Goal: Information Seeking & Learning: Check status

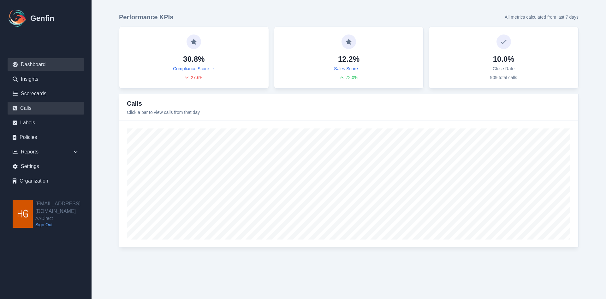
click at [23, 110] on link "Calls" at bounding box center [46, 108] width 76 height 13
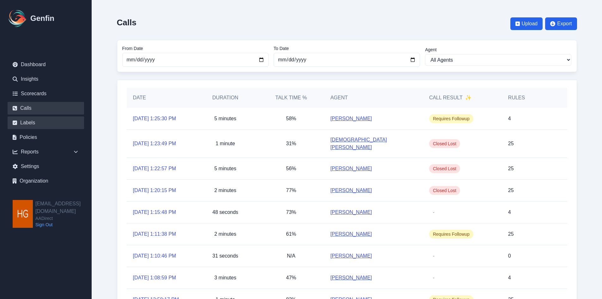
click at [24, 121] on link "Labels" at bounding box center [46, 122] width 76 height 13
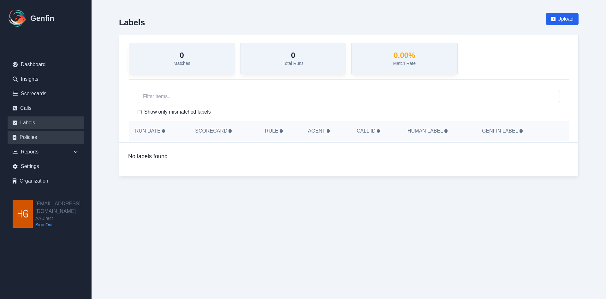
click at [26, 137] on link "Policies" at bounding box center [46, 137] width 76 height 13
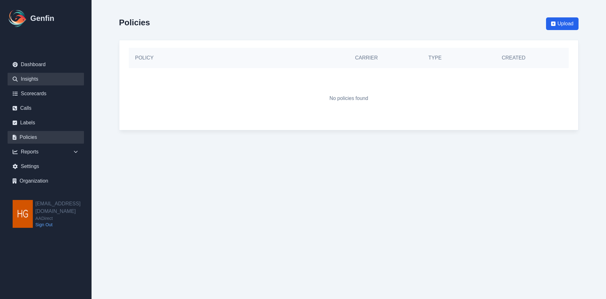
click at [33, 76] on link "Insights" at bounding box center [46, 79] width 76 height 13
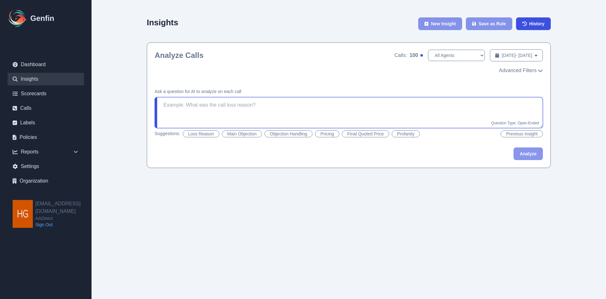
click at [210, 108] on textarea at bounding box center [349, 112] width 389 height 31
click at [526, 153] on button "Analyze" at bounding box center [528, 153] width 29 height 13
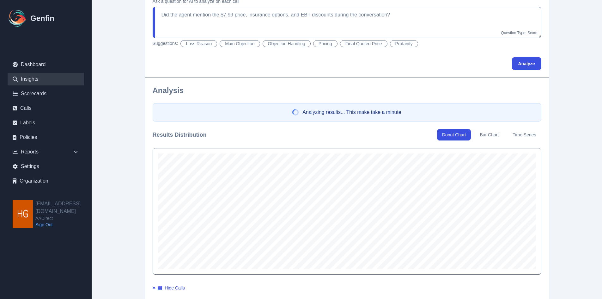
scroll to position [126, 0]
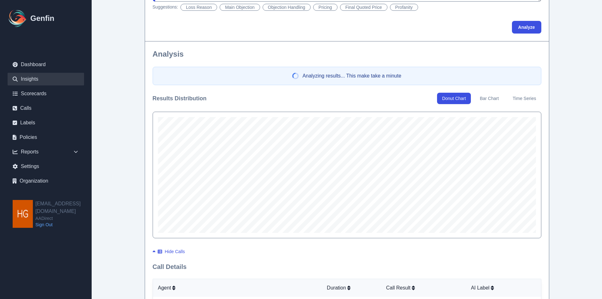
click at [490, 99] on button "Bar Chart" at bounding box center [488, 98] width 29 height 11
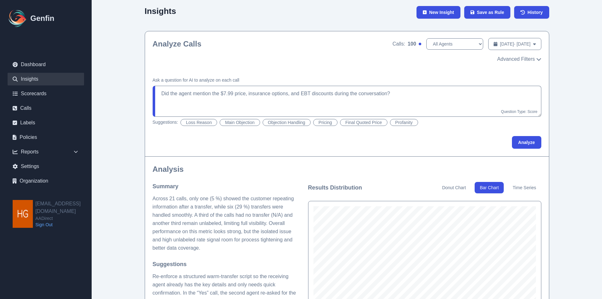
scroll to position [0, 0]
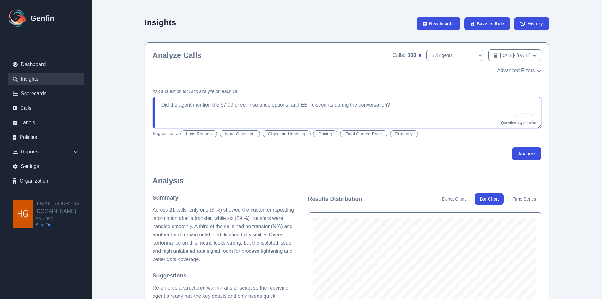
drag, startPoint x: 192, startPoint y: 105, endPoint x: 179, endPoint y: 105, distance: 13.0
click at [179, 105] on textarea "Did the agent mention the $7.99 price, insurance options, and EBT discounts dur…" at bounding box center [347, 112] width 389 height 31
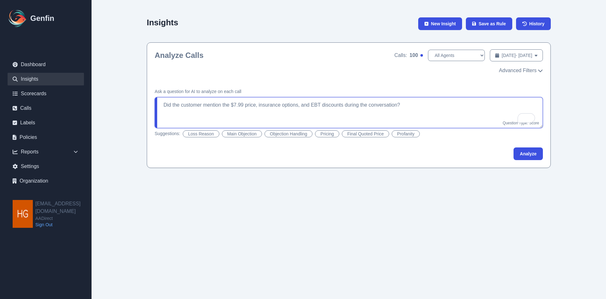
click at [223, 105] on textarea "Did the customer mention the $7.99 price, insurance options, and EBT discounts …" at bounding box center [349, 112] width 389 height 31
click at [525, 154] on button "Analyze" at bounding box center [528, 153] width 29 height 13
type textarea "Did the customer mention an ad for $7.99 price, insurance options, and EBT disc…"
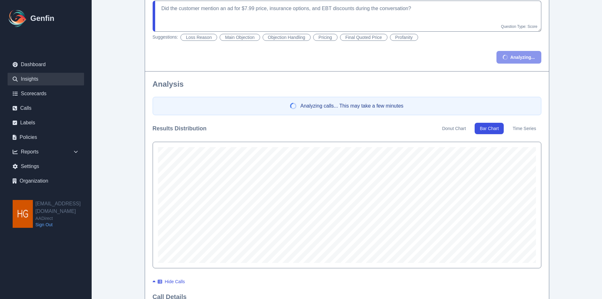
scroll to position [95, 0]
click at [445, 131] on button "Donut Chart" at bounding box center [454, 129] width 34 height 11
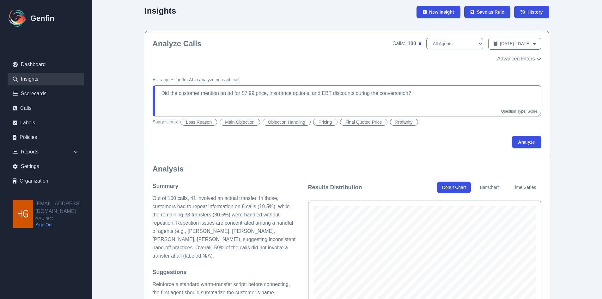
scroll to position [0, 0]
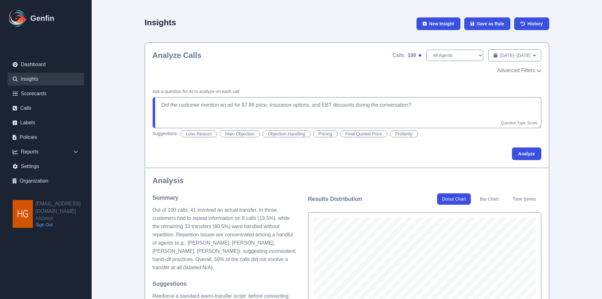
click at [525, 200] on button "Time Series" at bounding box center [523, 198] width 33 height 11
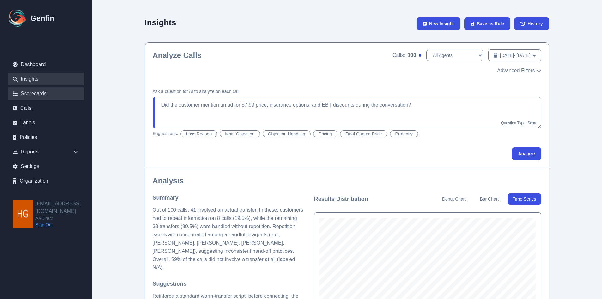
click at [29, 94] on link "Scorecards" at bounding box center [46, 93] width 76 height 13
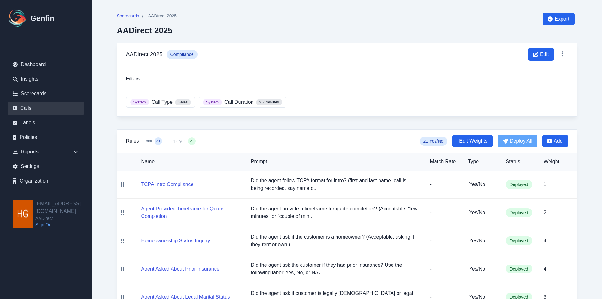
click at [20, 109] on link "Calls" at bounding box center [46, 108] width 76 height 13
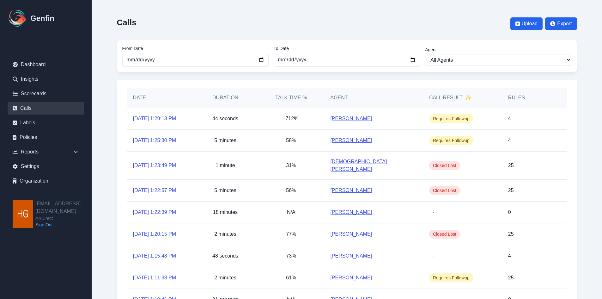
scroll to position [63, 0]
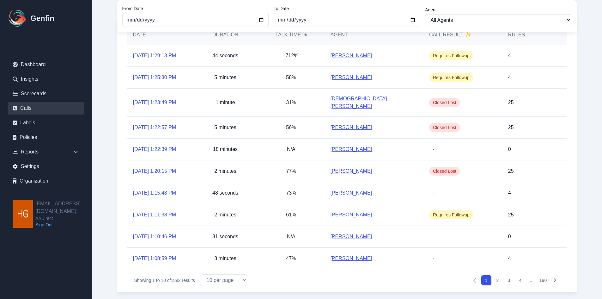
click at [498, 275] on button "2" at bounding box center [497, 280] width 10 height 10
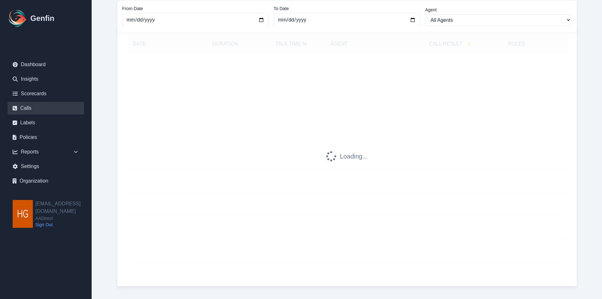
scroll to position [54, 0]
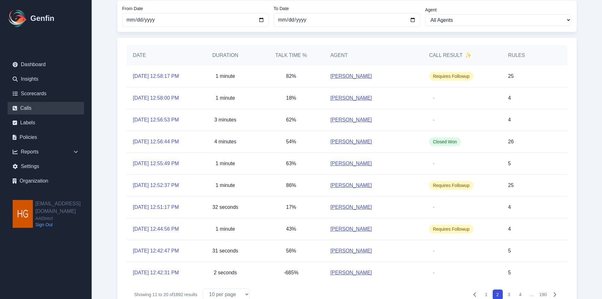
scroll to position [31, 0]
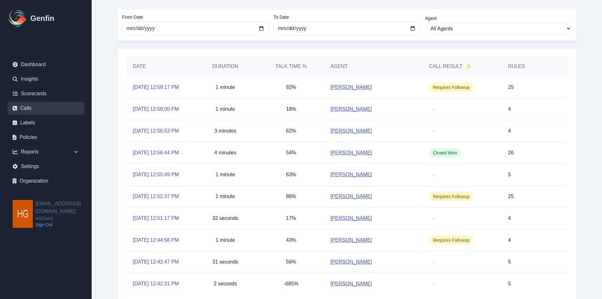
click at [348, 90] on link "[PERSON_NAME]" at bounding box center [351, 87] width 42 height 8
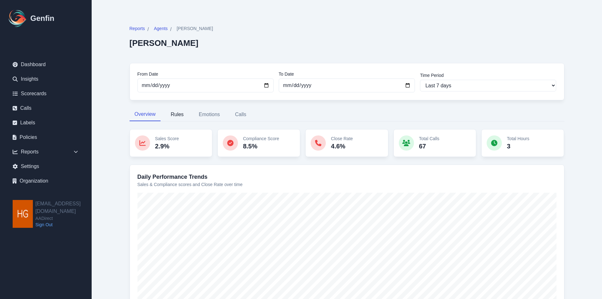
click at [178, 114] on button "Rules" at bounding box center [177, 114] width 23 height 13
select select "144"
select select "149"
select select "1101"
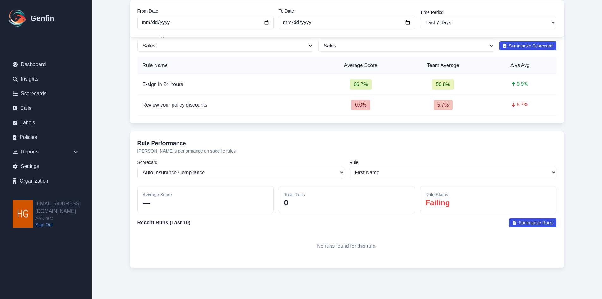
scroll to position [126, 0]
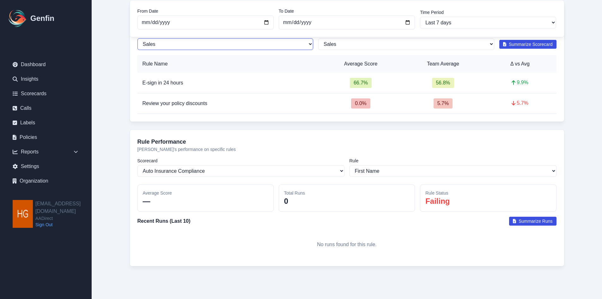
click at [307, 45] on select "Sales Compliance" at bounding box center [225, 44] width 176 height 12
click at [304, 138] on h3 "Rule Performance" at bounding box center [346, 141] width 419 height 9
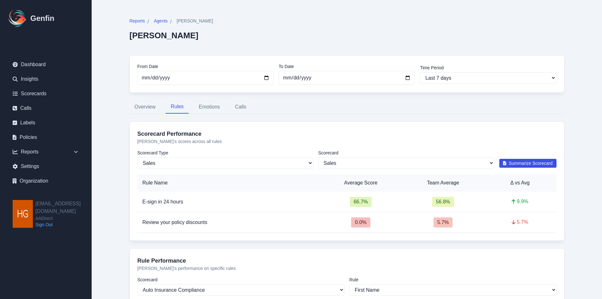
scroll to position [0, 0]
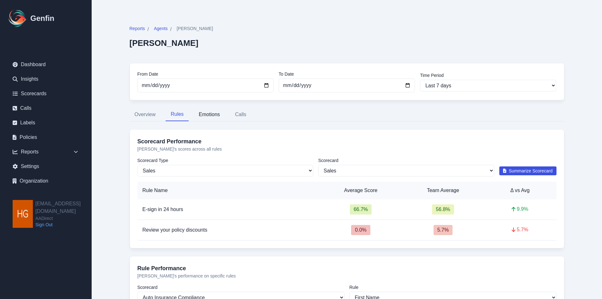
click at [213, 114] on button "Emotions" at bounding box center [209, 114] width 31 height 13
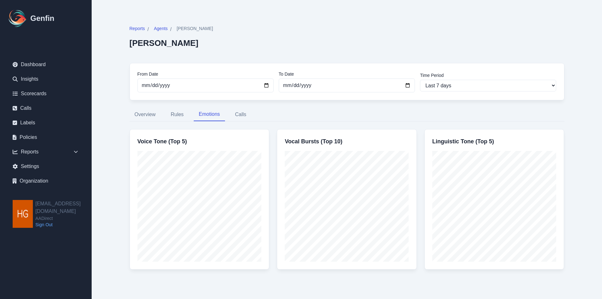
scroll to position [6, 0]
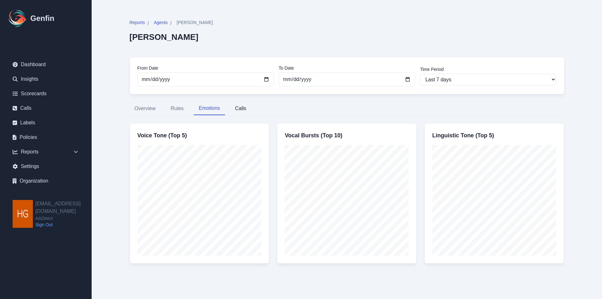
click at [243, 106] on button "Calls" at bounding box center [240, 108] width 21 height 13
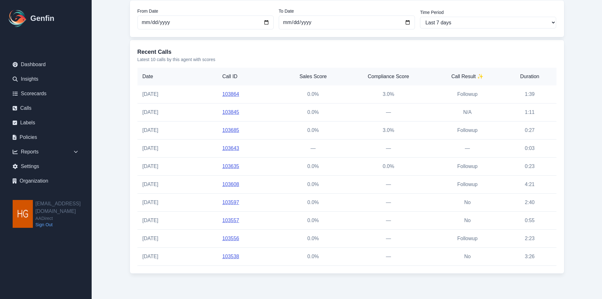
scroll to position [0, 0]
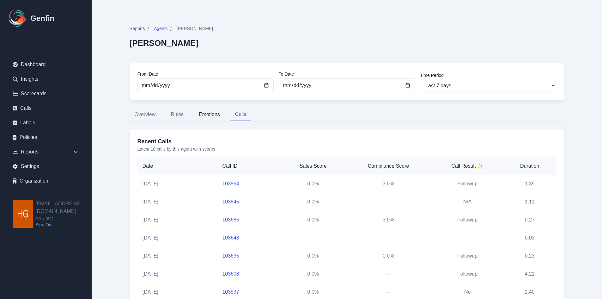
click at [213, 112] on button "Emotions" at bounding box center [209, 114] width 31 height 13
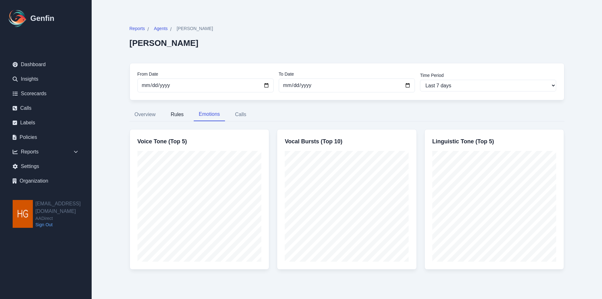
click at [177, 113] on button "Rules" at bounding box center [177, 114] width 23 height 13
select select "144"
select select "149"
select select "1101"
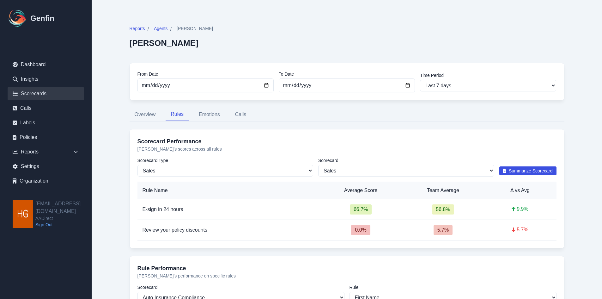
click at [29, 93] on link "Scorecards" at bounding box center [46, 93] width 76 height 13
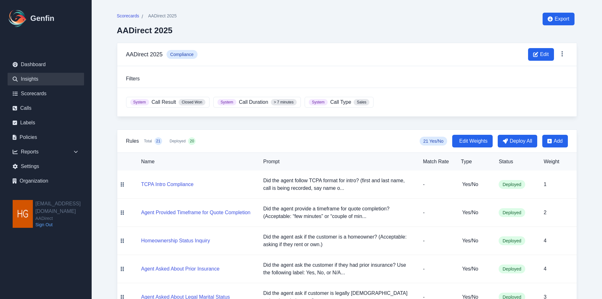
click at [28, 81] on link "Insights" at bounding box center [46, 79] width 76 height 13
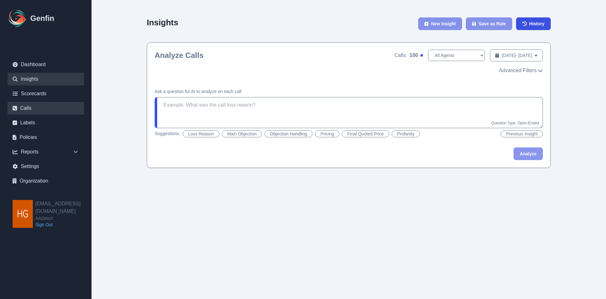
click at [30, 109] on link "Calls" at bounding box center [46, 108] width 76 height 13
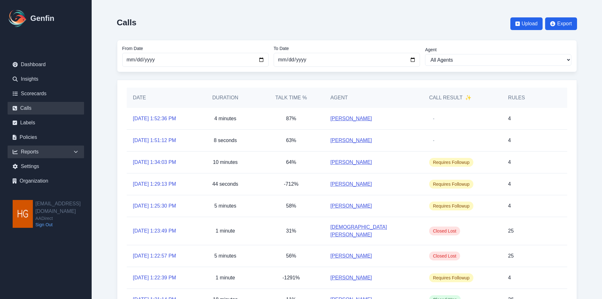
click at [27, 152] on div "Reports" at bounding box center [46, 151] width 76 height 13
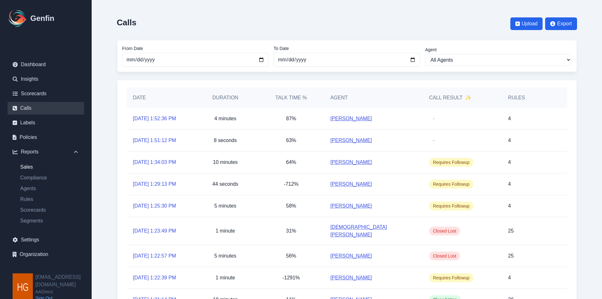
click at [28, 167] on link "Sales" at bounding box center [49, 167] width 69 height 8
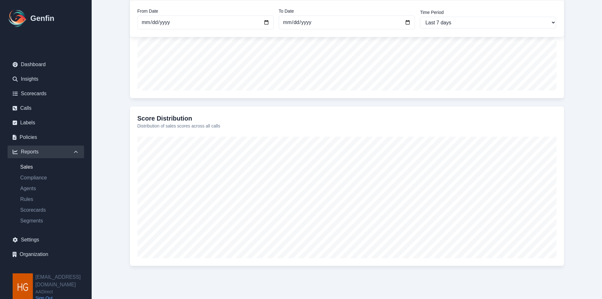
scroll to position [127, 0]
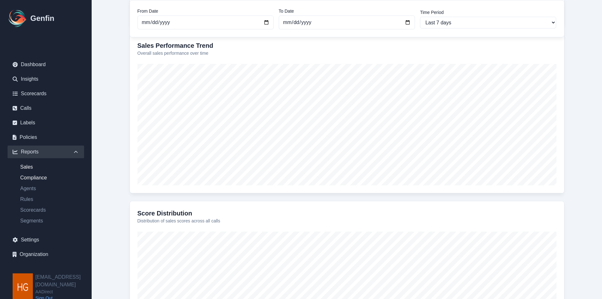
click at [29, 177] on link "Compliance" at bounding box center [49, 178] width 69 height 8
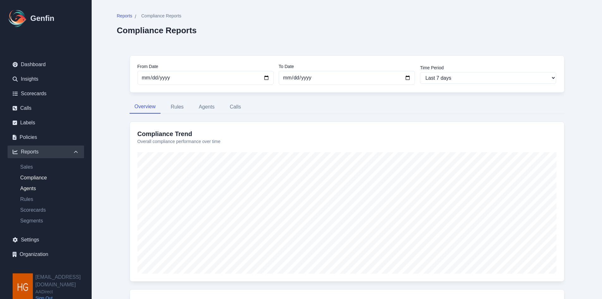
click at [29, 189] on link "Agents" at bounding box center [49, 188] width 69 height 8
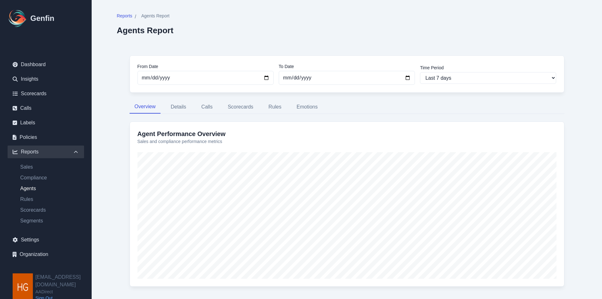
scroll to position [21, 0]
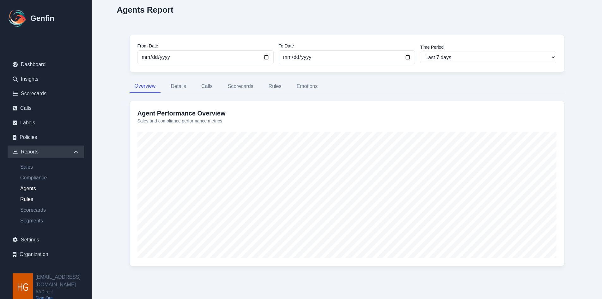
click at [32, 197] on link "Rules" at bounding box center [49, 199] width 69 height 8
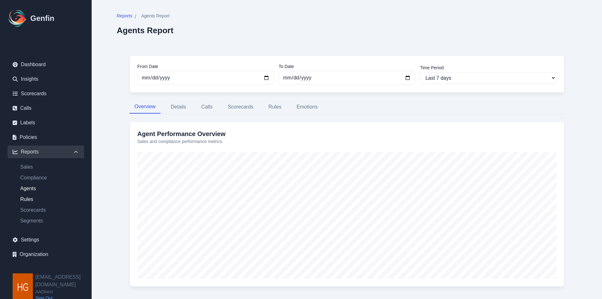
select select "14"
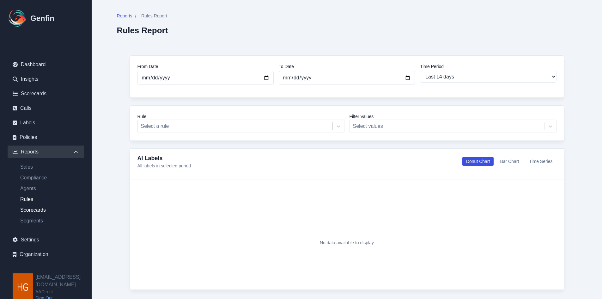
click at [32, 211] on link "Scorecards" at bounding box center [49, 210] width 69 height 8
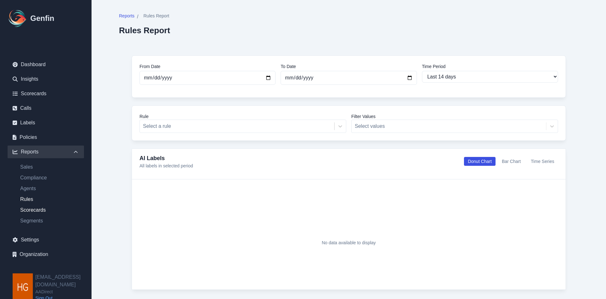
select select "14"
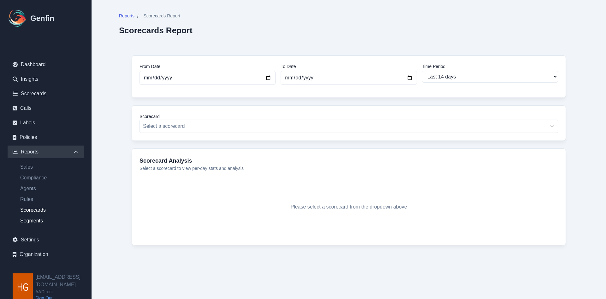
click at [28, 218] on link "Segments" at bounding box center [49, 221] width 69 height 8
select select "14"
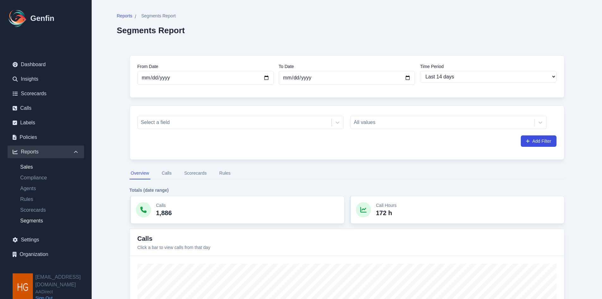
click at [35, 165] on link "Sales" at bounding box center [49, 167] width 69 height 8
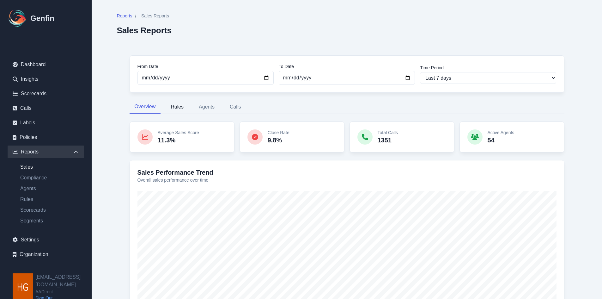
click at [178, 107] on button "Rules" at bounding box center [177, 106] width 23 height 13
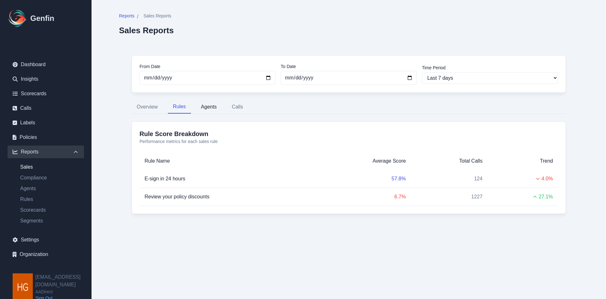
click at [212, 107] on button "Agents" at bounding box center [209, 106] width 26 height 13
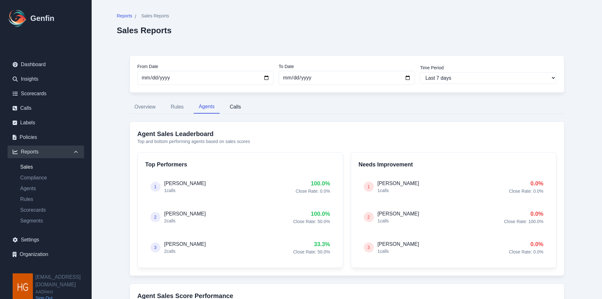
click at [235, 104] on button "Calls" at bounding box center [235, 106] width 21 height 13
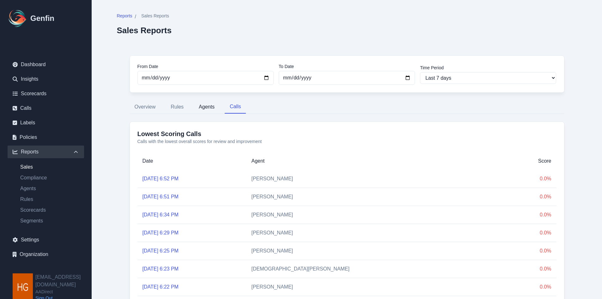
click at [201, 106] on button "Agents" at bounding box center [207, 106] width 26 height 13
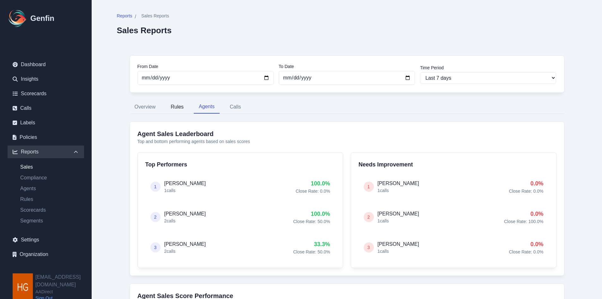
click at [175, 107] on button "Rules" at bounding box center [177, 106] width 23 height 13
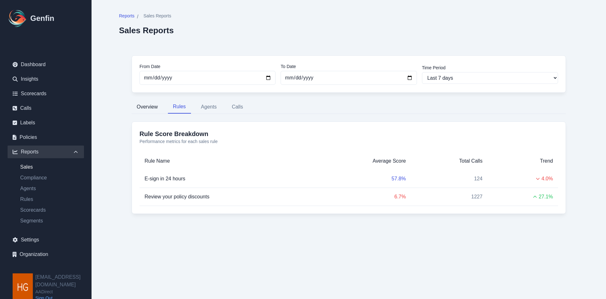
click at [138, 108] on button "Overview" at bounding box center [147, 106] width 31 height 13
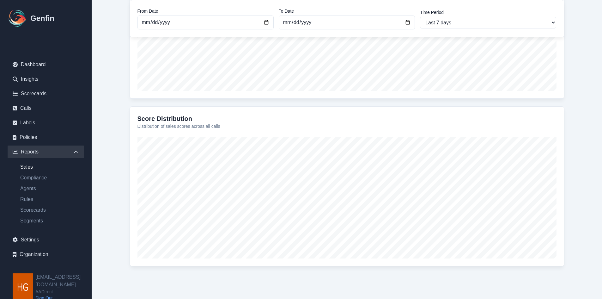
scroll to position [221, 0]
click at [31, 177] on link "Compliance" at bounding box center [49, 178] width 69 height 8
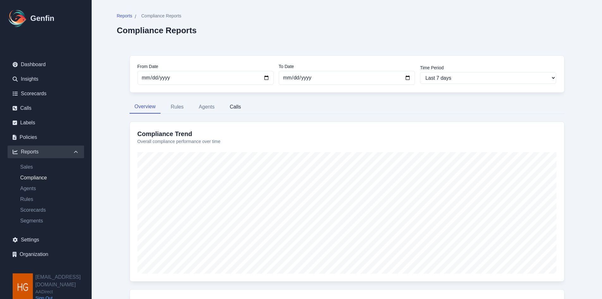
click at [238, 105] on button "Calls" at bounding box center [235, 106] width 21 height 13
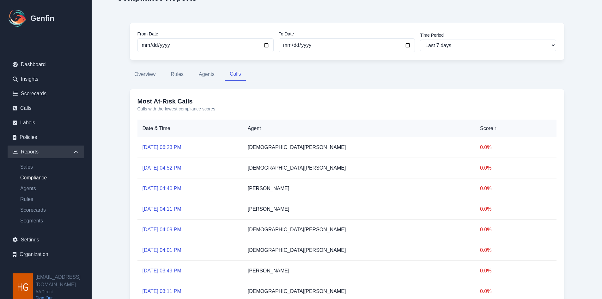
scroll to position [22, 0]
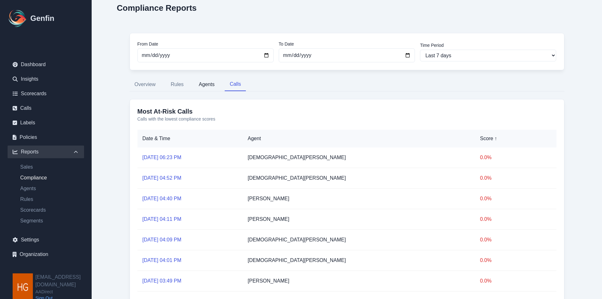
click at [204, 80] on button "Agents" at bounding box center [207, 84] width 26 height 13
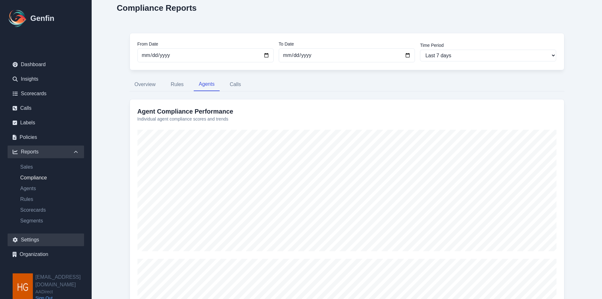
click at [26, 238] on link "Settings" at bounding box center [46, 239] width 76 height 13
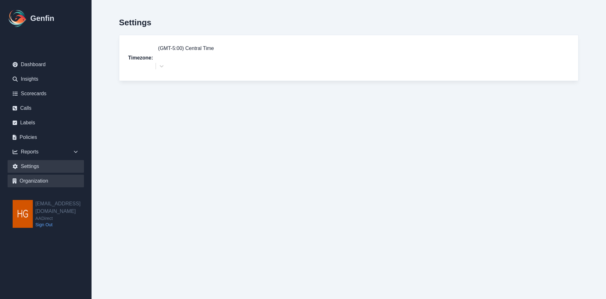
click at [28, 180] on link "Organization" at bounding box center [46, 180] width 76 height 13
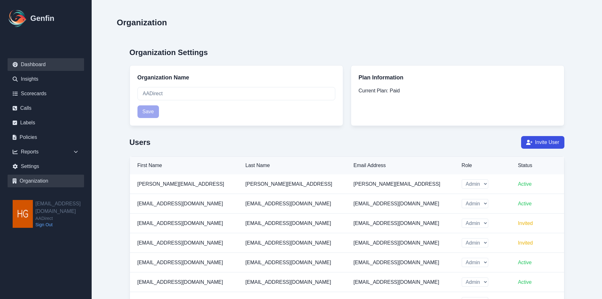
click at [33, 61] on link "Dashboard" at bounding box center [46, 64] width 76 height 13
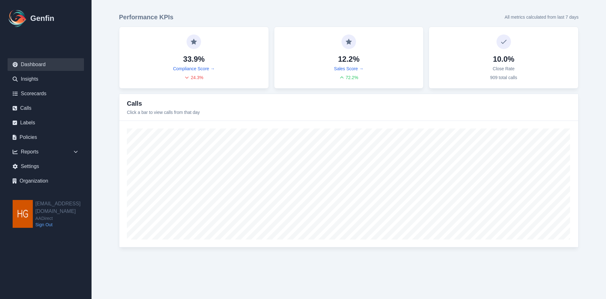
click at [393, 260] on html "Genfin Dashboard Insights Scorecards Calls Labels Policies Reports Sales Compli…" at bounding box center [303, 130] width 606 height 260
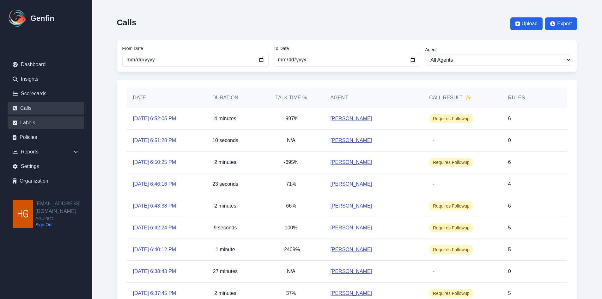
click at [25, 121] on link "Labels" at bounding box center [46, 122] width 76 height 13
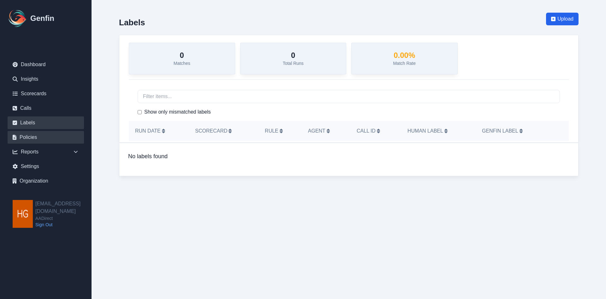
click at [24, 136] on link "Policies" at bounding box center [46, 137] width 76 height 13
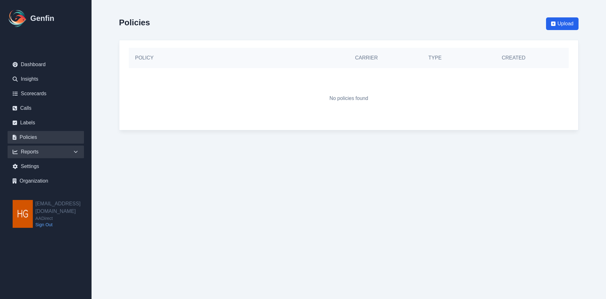
click at [24, 153] on div "Reports" at bounding box center [46, 151] width 76 height 13
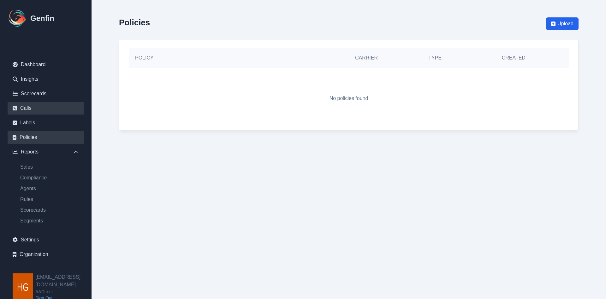
click at [24, 105] on link "Calls" at bounding box center [46, 108] width 76 height 13
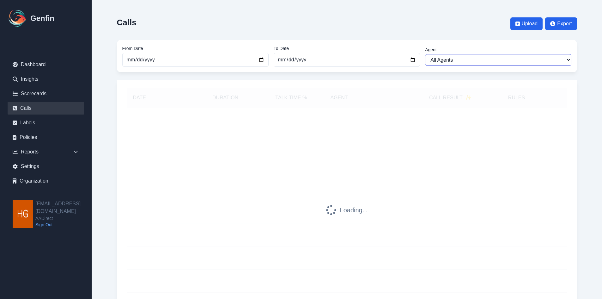
click at [503, 58] on select "All Agents [PERSON_NAME] [PERSON_NAME] [PERSON_NAME] [PERSON_NAME] [PERSON_NAME…" at bounding box center [498, 60] width 146 height 12
select select "[PERSON_NAME]"
click at [425, 54] on select "All Agents [PERSON_NAME] [PERSON_NAME] [PERSON_NAME] [PERSON_NAME] [PERSON_NAME…" at bounding box center [498, 60] width 146 height 12
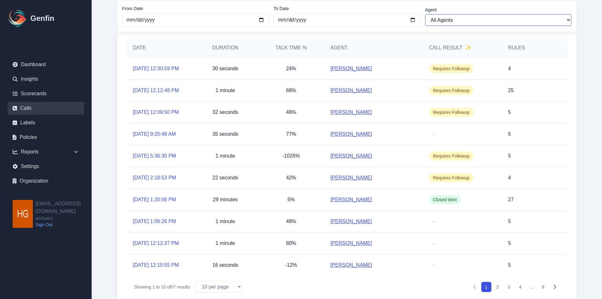
scroll to position [82, 0]
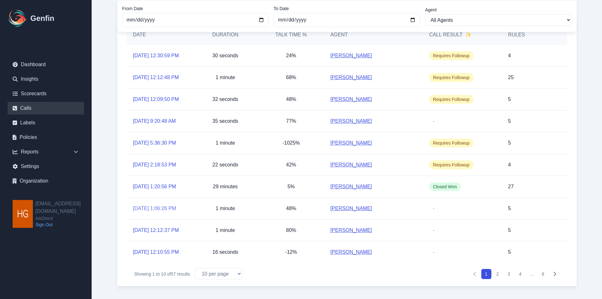
click at [153, 208] on link "[DATE] 1:06:26 PM" at bounding box center [154, 208] width 43 height 8
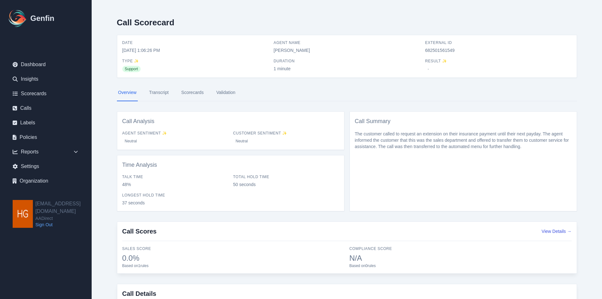
click at [182, 88] on link "Scorecards" at bounding box center [192, 92] width 25 height 17
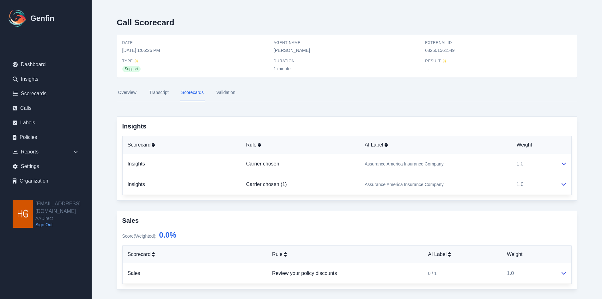
click at [133, 92] on link "Overview" at bounding box center [127, 92] width 21 height 17
click at [25, 105] on link "Calls" at bounding box center [46, 108] width 76 height 13
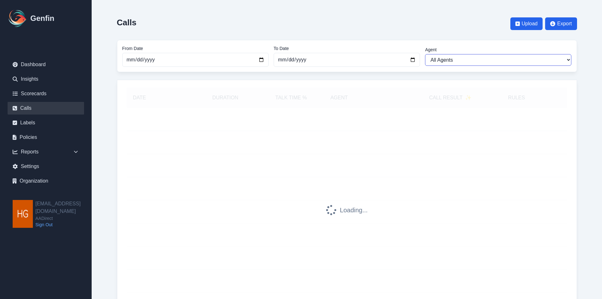
click at [463, 60] on select "All Agents [PERSON_NAME] [PERSON_NAME] [PERSON_NAME] [PERSON_NAME] [PERSON_NAME…" at bounding box center [498, 60] width 146 height 12
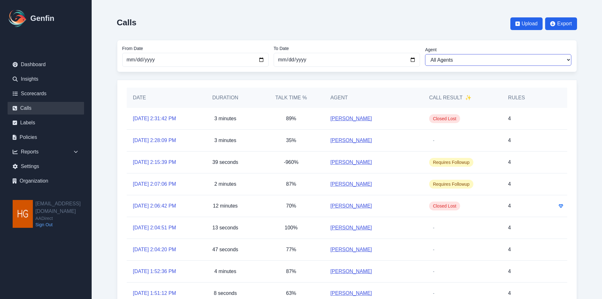
select select "[PERSON_NAME]"
click at [425, 54] on select "All Agents [PERSON_NAME] [PERSON_NAME] [PERSON_NAME] [PERSON_NAME] [PERSON_NAME…" at bounding box center [498, 60] width 146 height 12
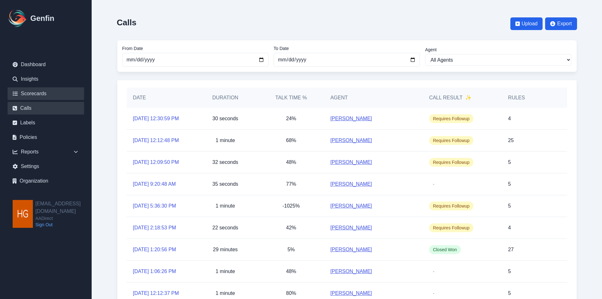
click at [41, 94] on link "Scorecards" at bounding box center [46, 93] width 76 height 13
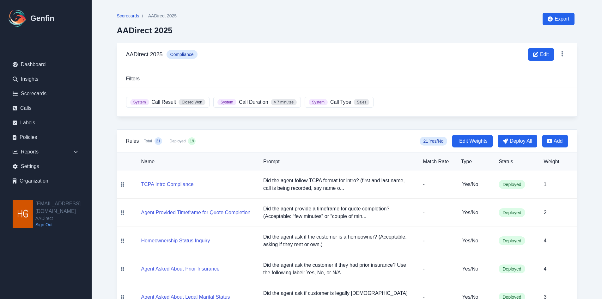
click at [124, 15] on span "Scorecards" at bounding box center [128, 16] width 22 height 6
click at [26, 90] on link "Scorecards" at bounding box center [46, 93] width 76 height 13
click at [25, 106] on link "Calls" at bounding box center [46, 108] width 76 height 13
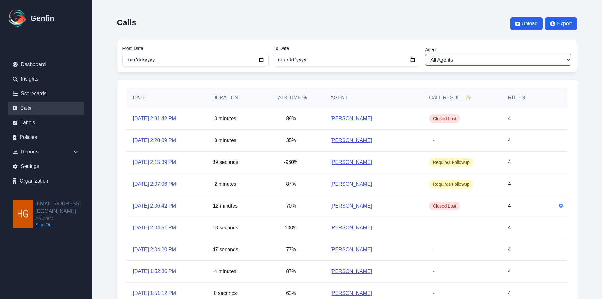
click at [481, 59] on select "All Agents [PERSON_NAME] [PERSON_NAME] [PERSON_NAME] [PERSON_NAME] [PERSON_NAME…" at bounding box center [498, 60] width 146 height 12
select select "[PERSON_NAME]"
click at [425, 54] on select "All Agents [PERSON_NAME] [PERSON_NAME] [PERSON_NAME] [PERSON_NAME] [PERSON_NAME…" at bounding box center [498, 60] width 146 height 12
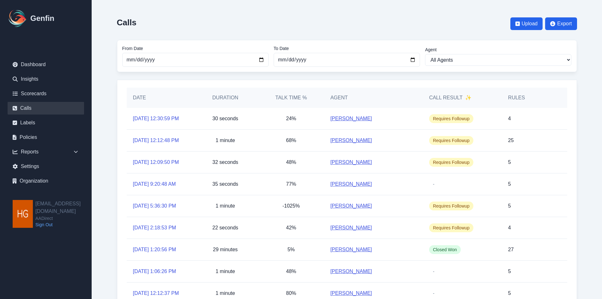
click at [338, 122] on link "[PERSON_NAME]" at bounding box center [351, 119] width 42 height 8
